Goal: Find contact information: Find contact information

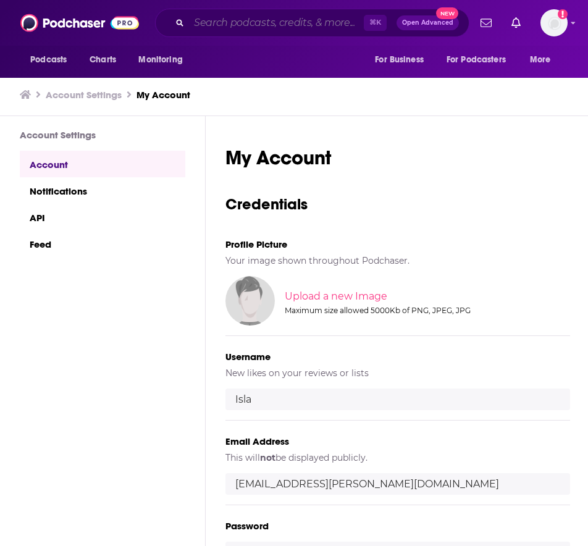
click at [264, 27] on input "Search podcasts, credits, & more..." at bounding box center [276, 23] width 175 height 20
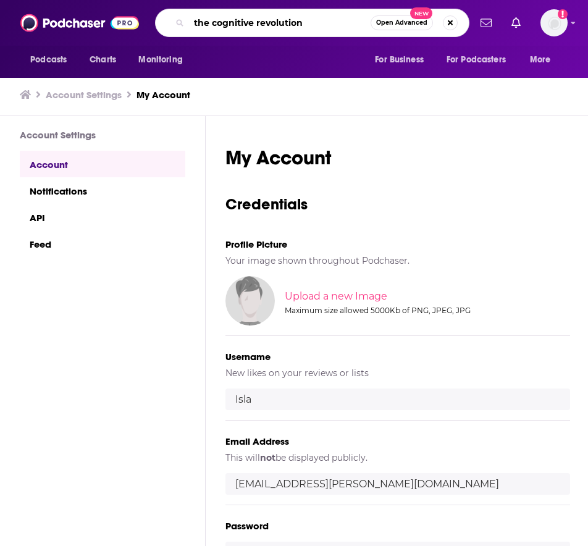
type input "the cognitive revolution"
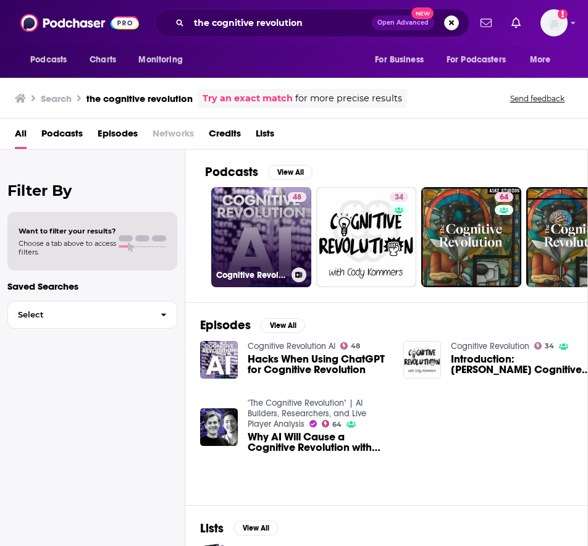
click at [255, 248] on link "48 Cognitive Revolution AI" at bounding box center [261, 237] width 100 height 100
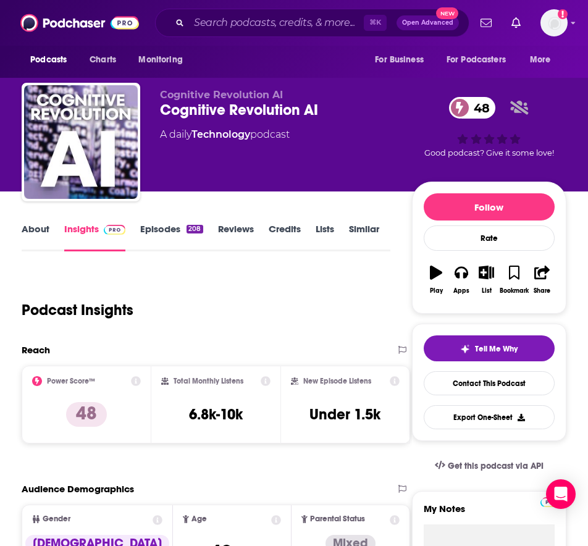
click at [43, 237] on link "About" at bounding box center [36, 237] width 28 height 28
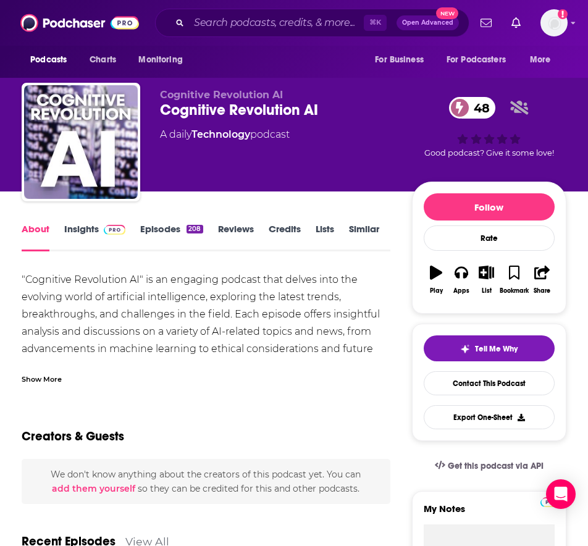
click at [49, 379] on div "Show More" at bounding box center [42, 379] width 40 height 12
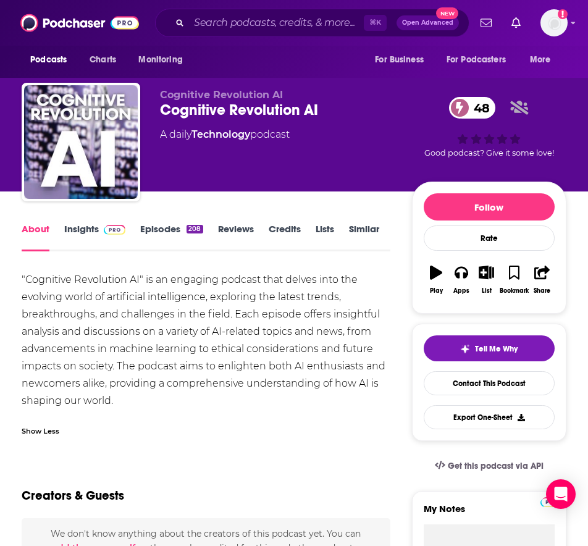
click at [154, 232] on link "Episodes 208" at bounding box center [171, 237] width 62 height 28
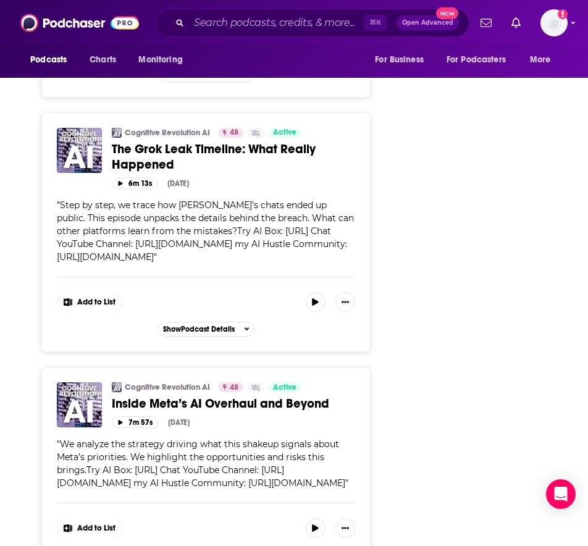
scroll to position [2004, 0]
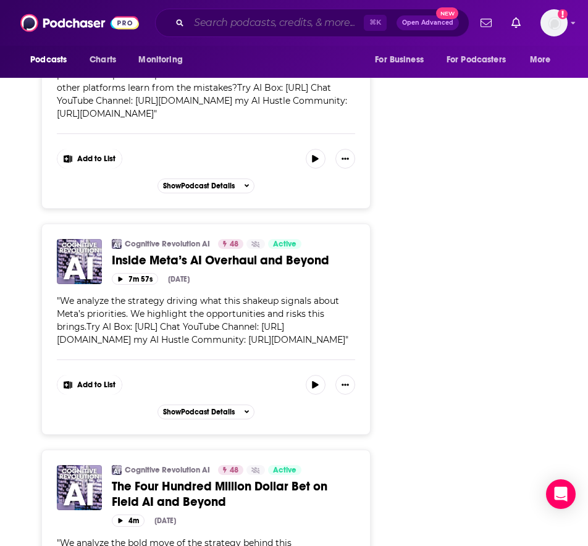
click at [272, 30] on input "Search podcasts, credits, & more..." at bounding box center [276, 23] width 175 height 20
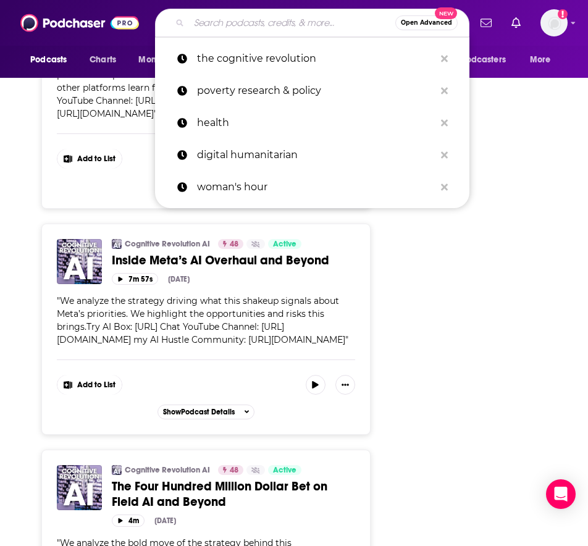
paste input "[PERSON_NAME] Needs A Friend"
type input "[PERSON_NAME] Needs A Friend"
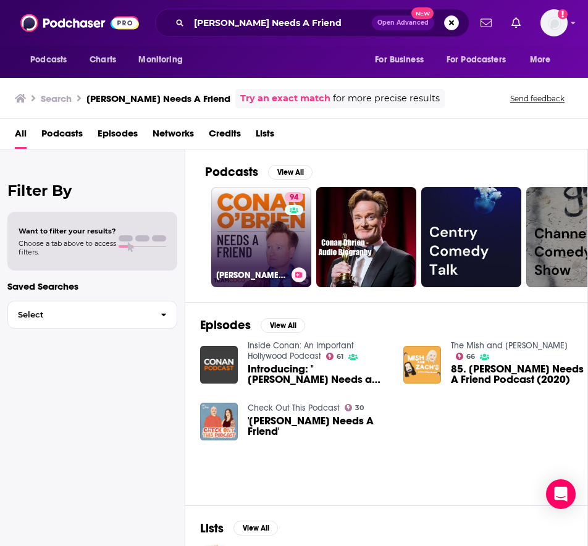
click at [263, 247] on link "94 [PERSON_NAME] Needs A Friend" at bounding box center [261, 237] width 100 height 100
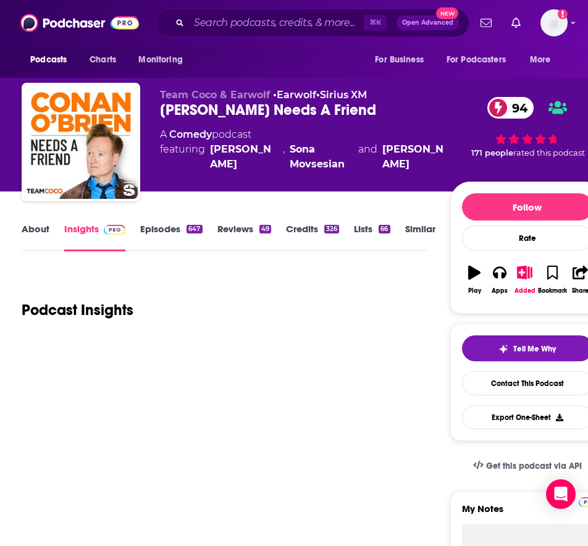
click at [161, 230] on link "Episodes 647" at bounding box center [171, 237] width 62 height 28
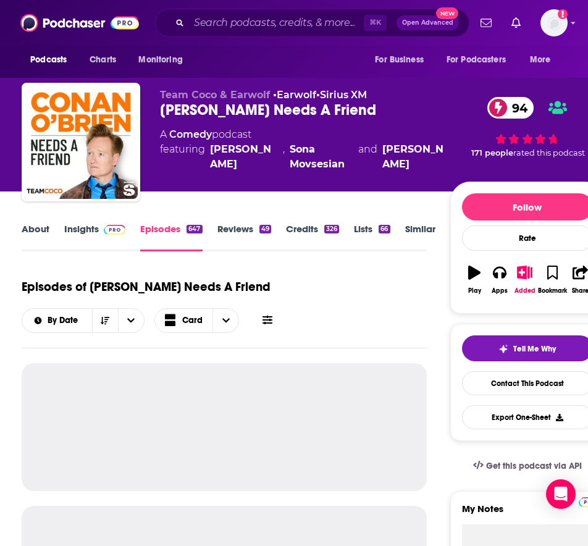
click at [91, 231] on link "Insights" at bounding box center [94, 237] width 61 height 28
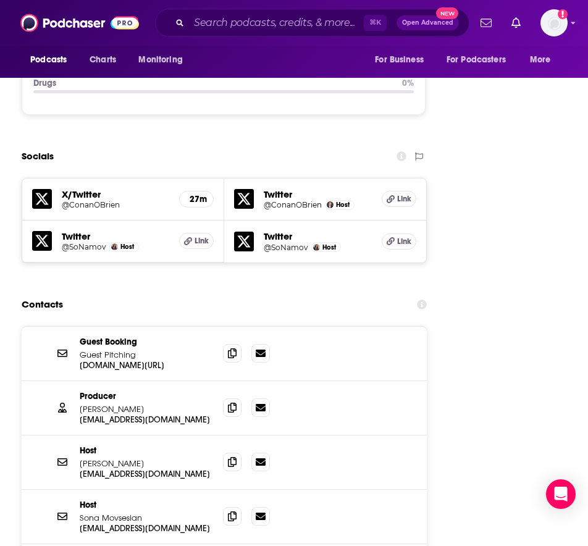
scroll to position [1737, 0]
click at [124, 360] on p "[DOMAIN_NAME][URL]" at bounding box center [146, 365] width 133 height 11
click at [128, 360] on p "[DOMAIN_NAME][URL]" at bounding box center [146, 365] width 133 height 11
click at [148, 360] on p "[DOMAIN_NAME][URL]" at bounding box center [146, 365] width 133 height 11
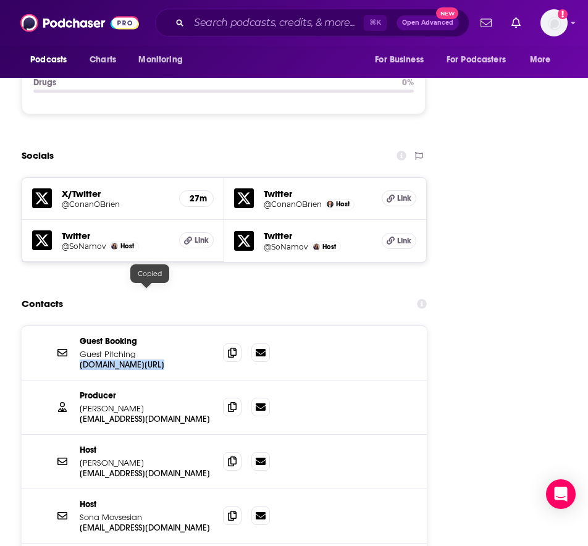
click at [148, 360] on p "[DOMAIN_NAME][URL]" at bounding box center [146, 365] width 133 height 11
copy div "[DOMAIN_NAME][URL]"
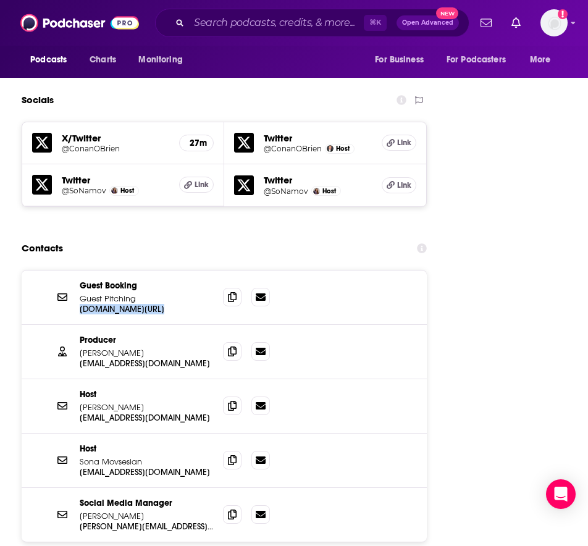
scroll to position [1794, 0]
